Goal: Task Accomplishment & Management: Manage account settings

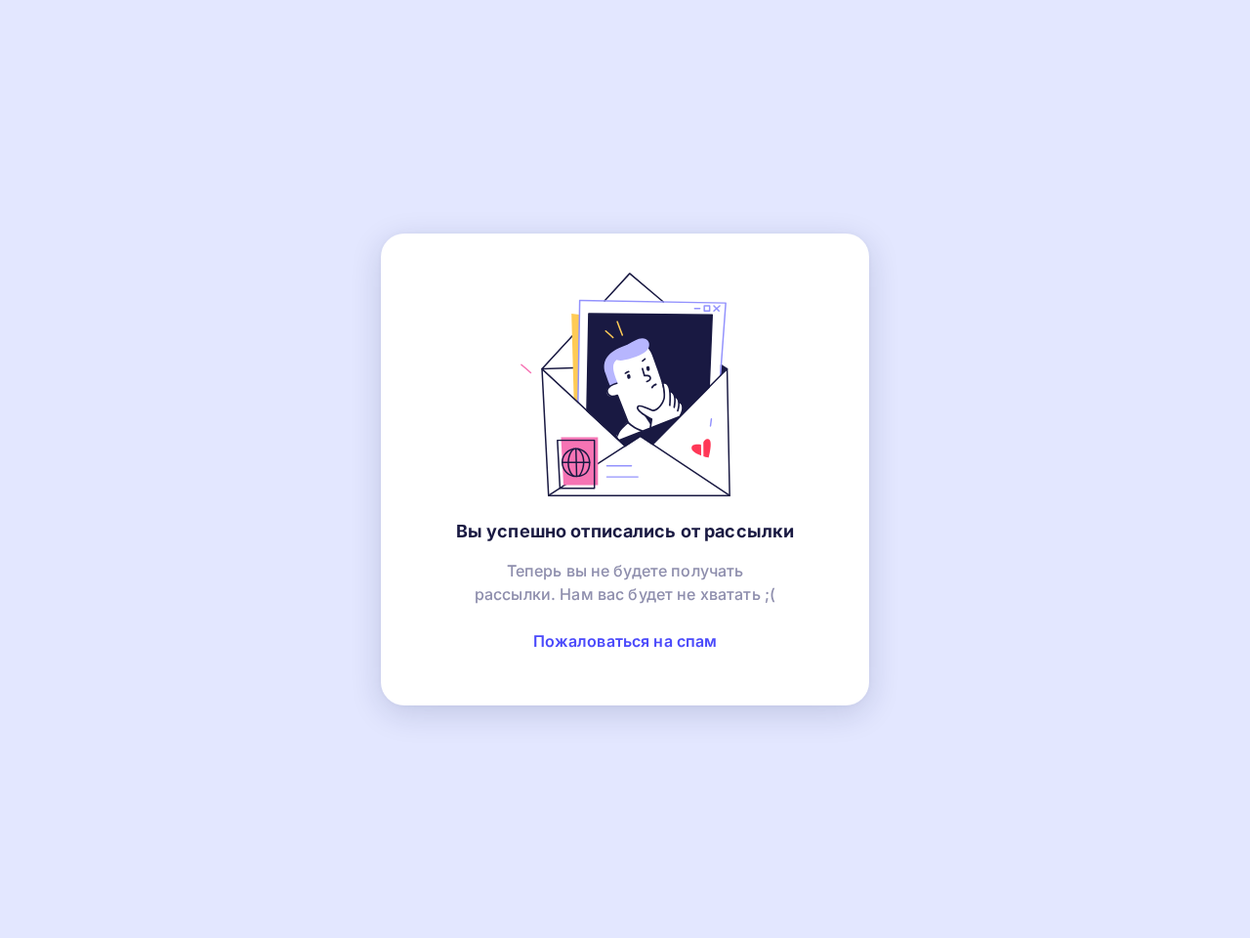
click at [625, 641] on link "Пожаловаться на спам" at bounding box center [625, 641] width 185 height 20
